Goal: Find contact information: Find contact information

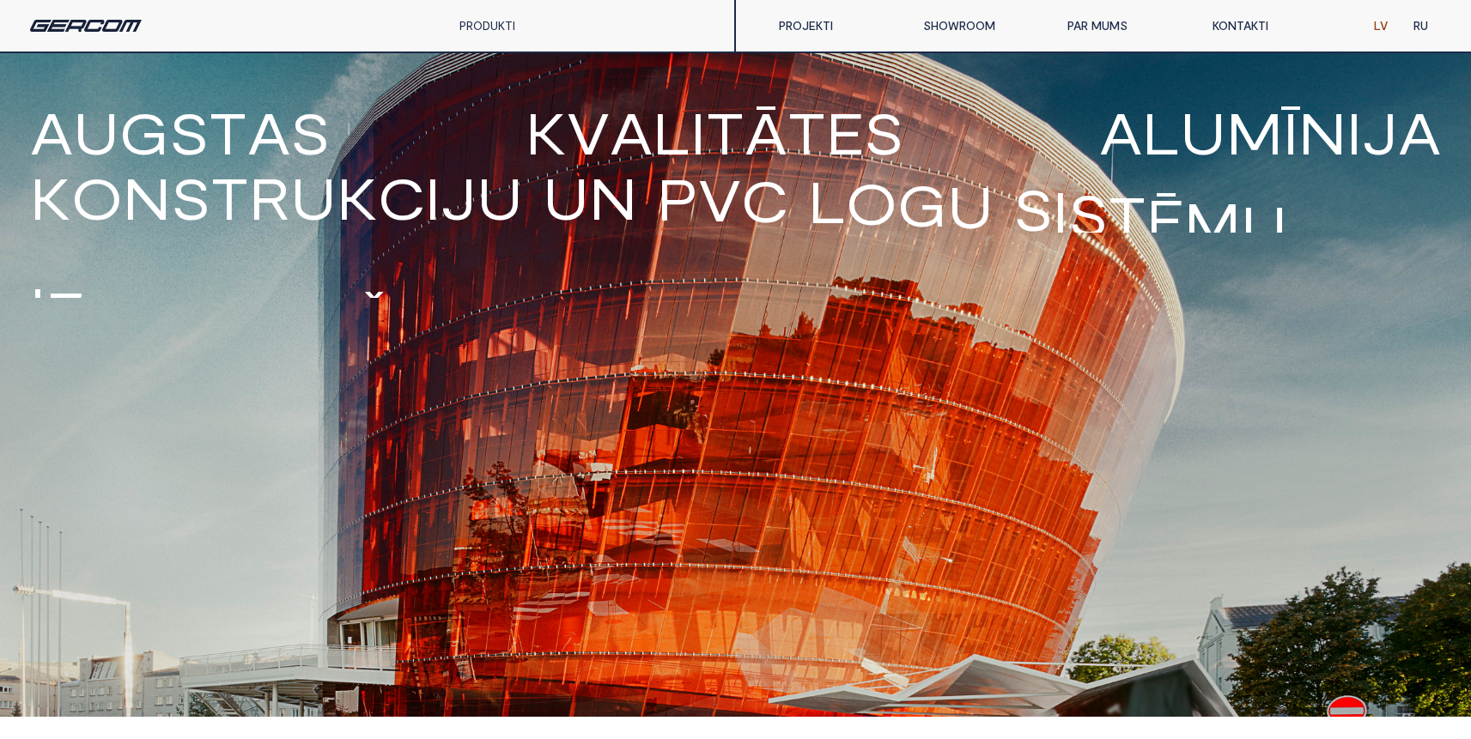
click at [1252, 17] on link "KONTAKTI" at bounding box center [1272, 26] width 144 height 34
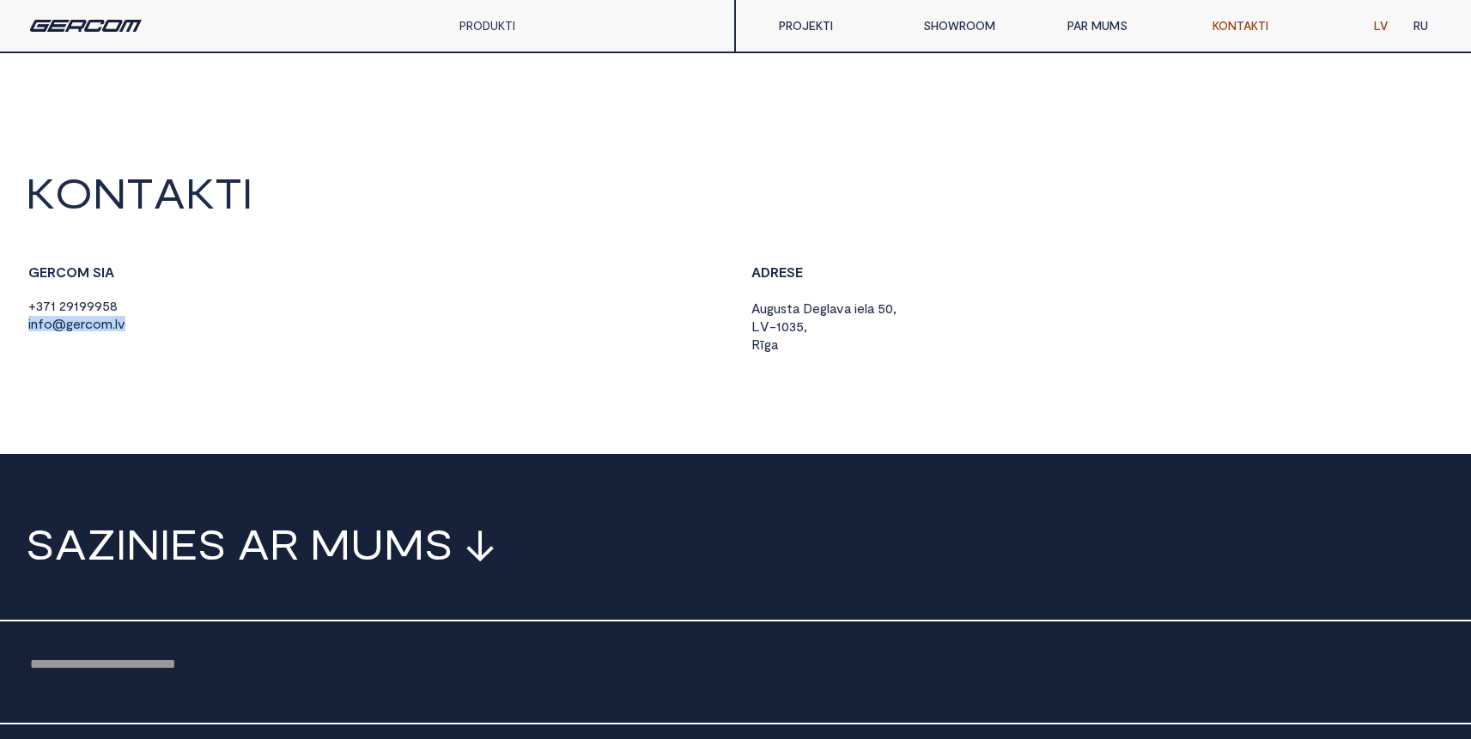
drag, startPoint x: 160, startPoint y: 327, endPoint x: 25, endPoint y: 327, distance: 134.8
copy span "i n f o @ g e r c o m . l v"
